Goal: Task Accomplishment & Management: Manage account settings

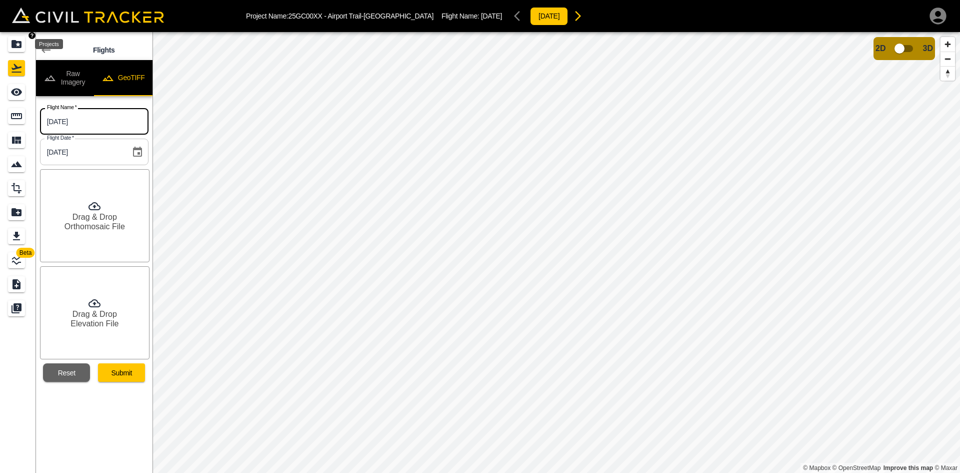
drag, startPoint x: 15, startPoint y: 49, endPoint x: 948, endPoint y: 21, distance: 933.7
click at [15, 49] on icon "Projects" at bounding box center [17, 44] width 12 height 12
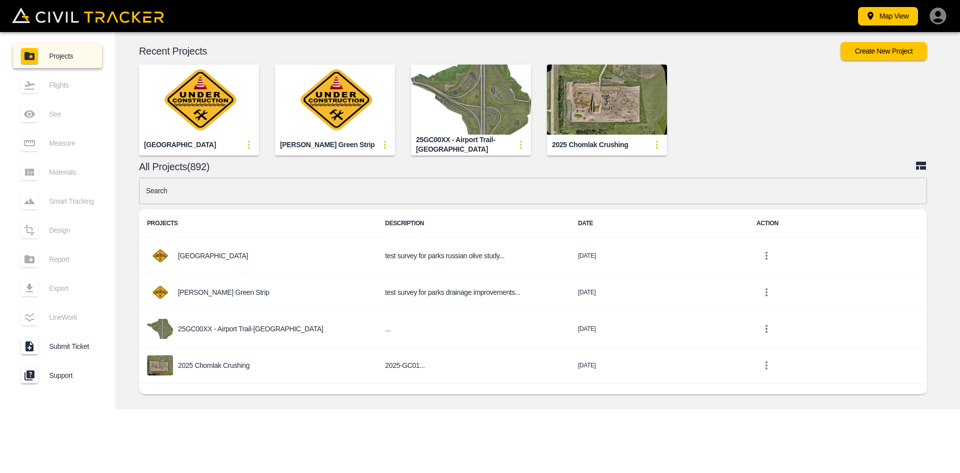
click at [946, 20] on icon "button" at bounding box center [938, 16] width 20 height 20
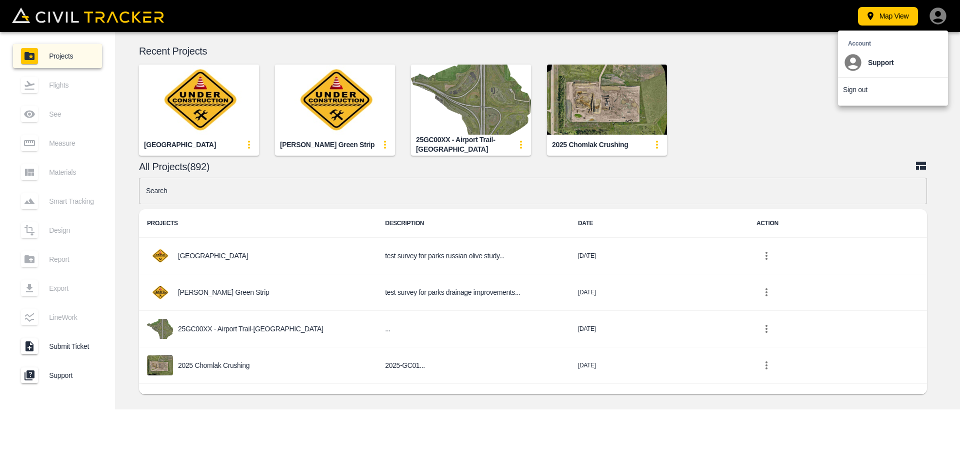
click at [945, 18] on div at bounding box center [480, 236] width 960 height 473
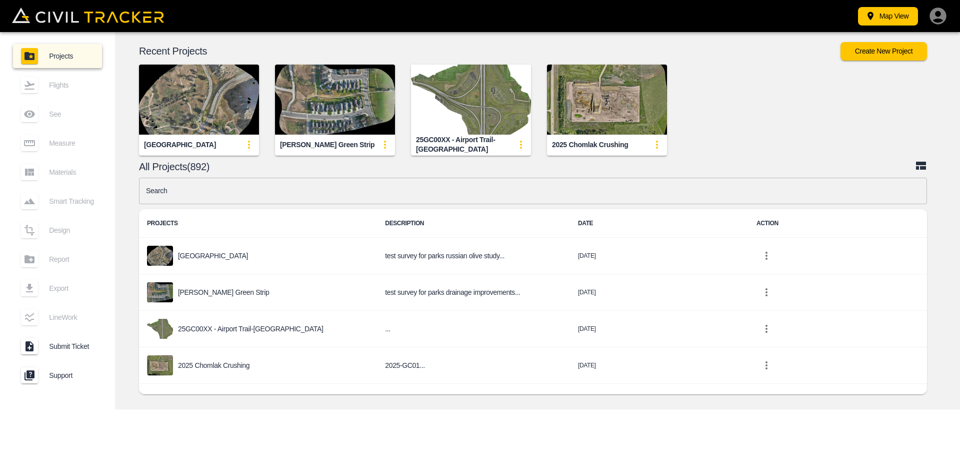
click at [858, 90] on div at bounding box center [480, 236] width 960 height 473
click at [939, 12] on icon "button" at bounding box center [938, 16] width 20 height 20
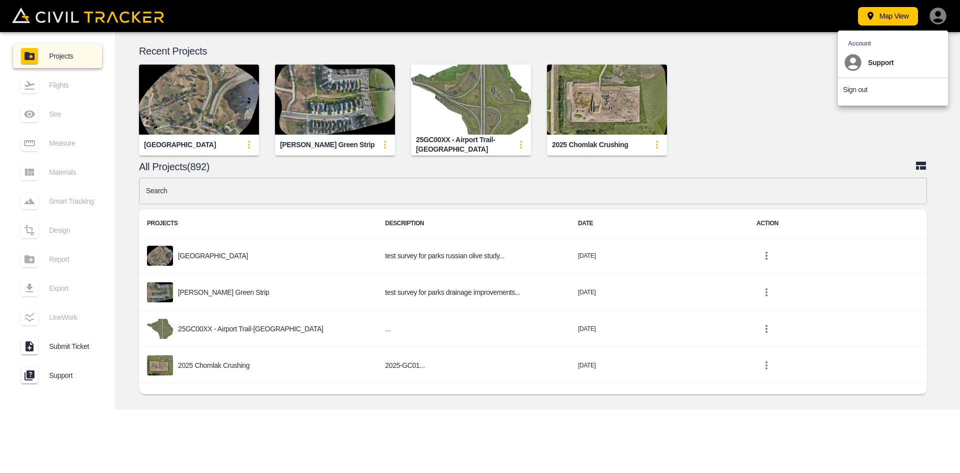
click at [940, 14] on div at bounding box center [480, 236] width 960 height 473
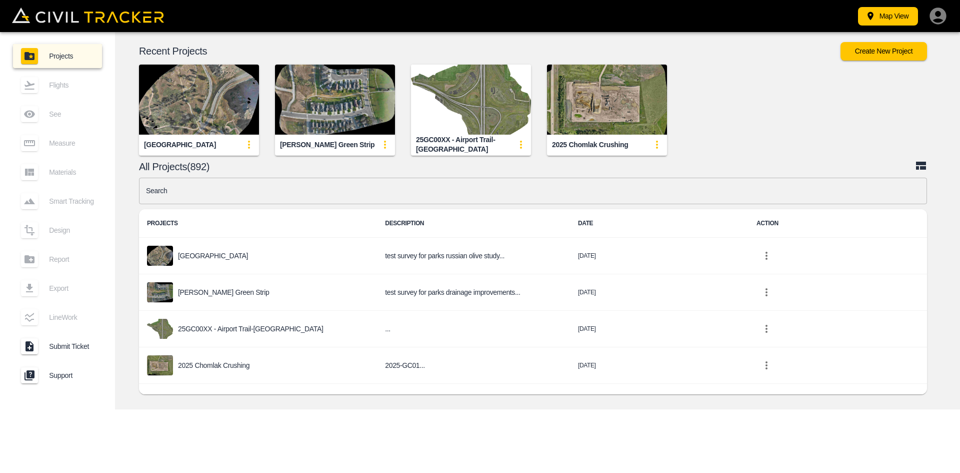
click at [940, 13] on icon "button" at bounding box center [938, 16] width 20 height 20
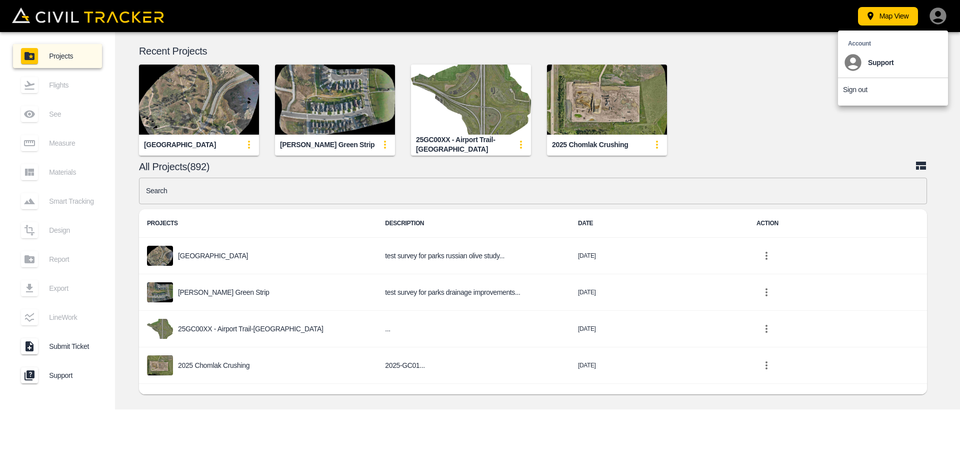
click at [862, 89] on p "Sign out" at bounding box center [855, 90] width 25 height 8
